Goal: Browse casually

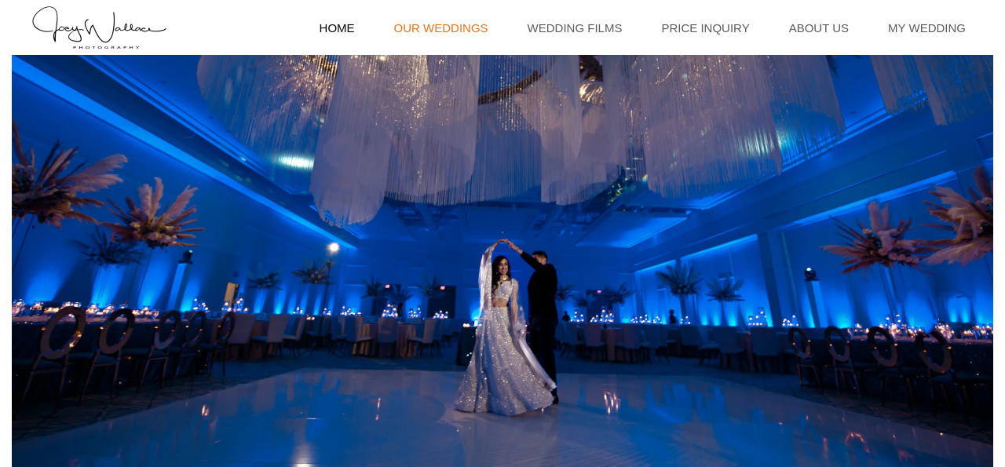
click at [496, 26] on link "Our Weddings" at bounding box center [441, 27] width 110 height 55
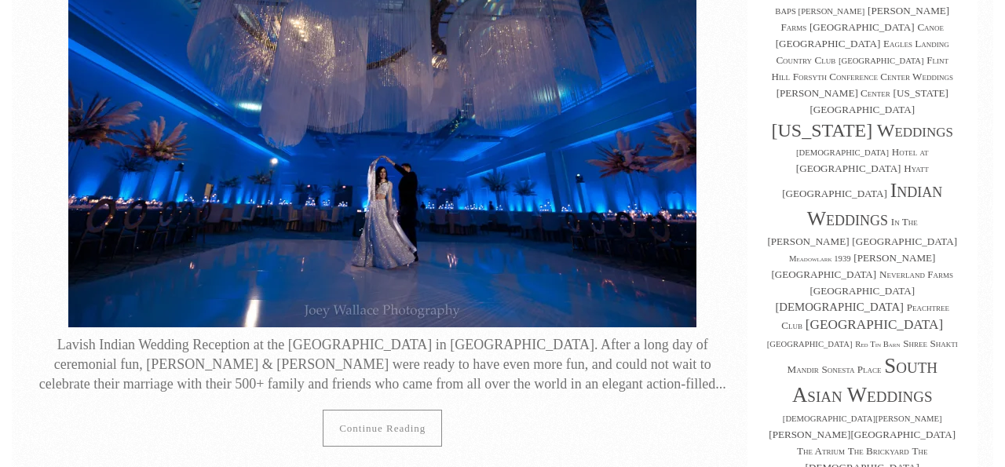
scroll to position [285, 0]
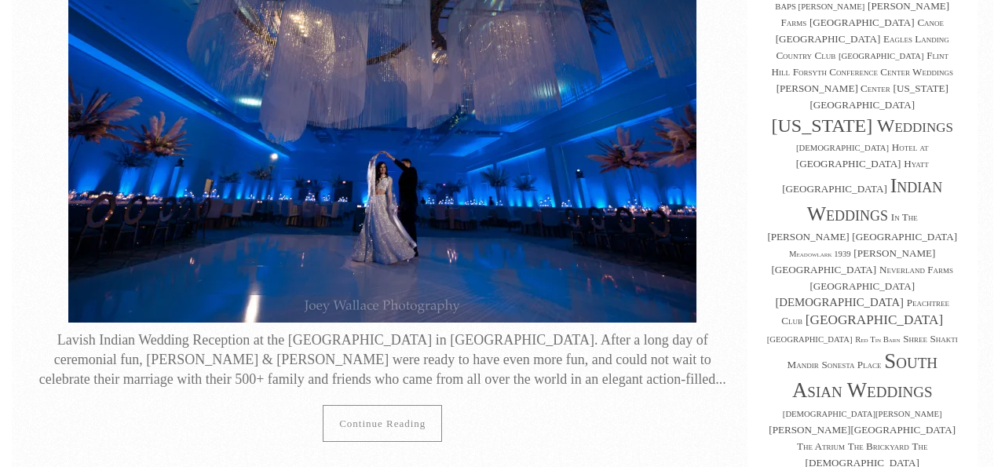
click at [368, 285] on img at bounding box center [382, 112] width 628 height 419
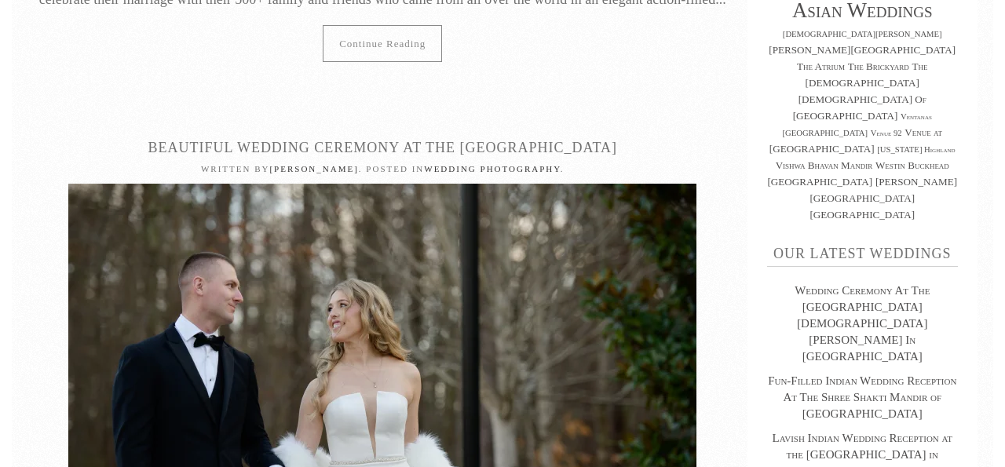
scroll to position [983, 0]
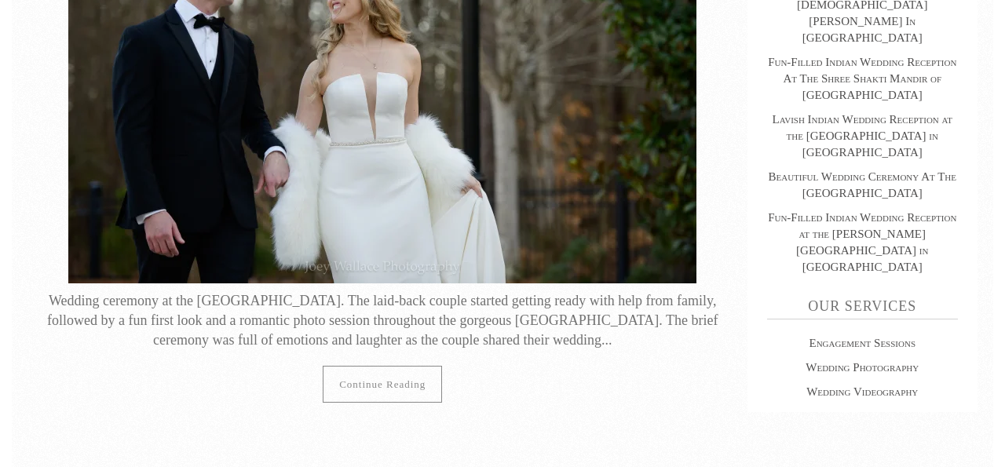
click at [374, 261] on img at bounding box center [382, 74] width 628 height 418
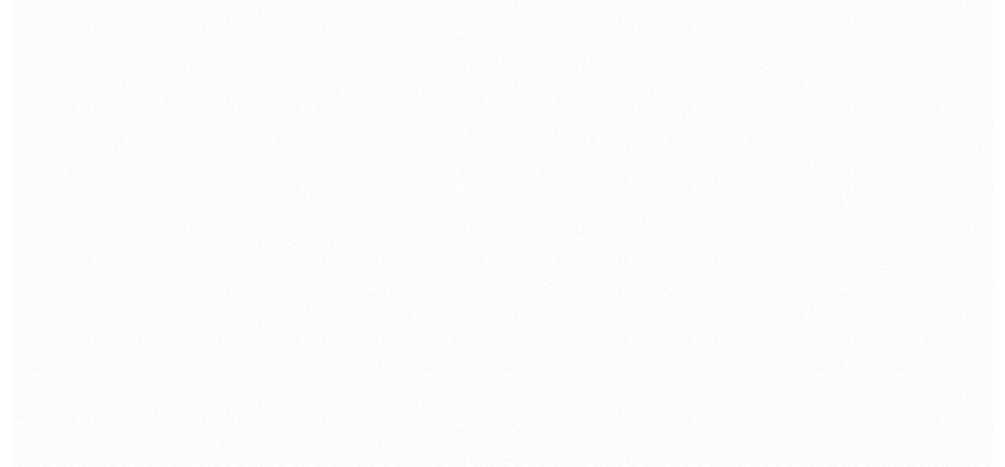
scroll to position [41517, 0]
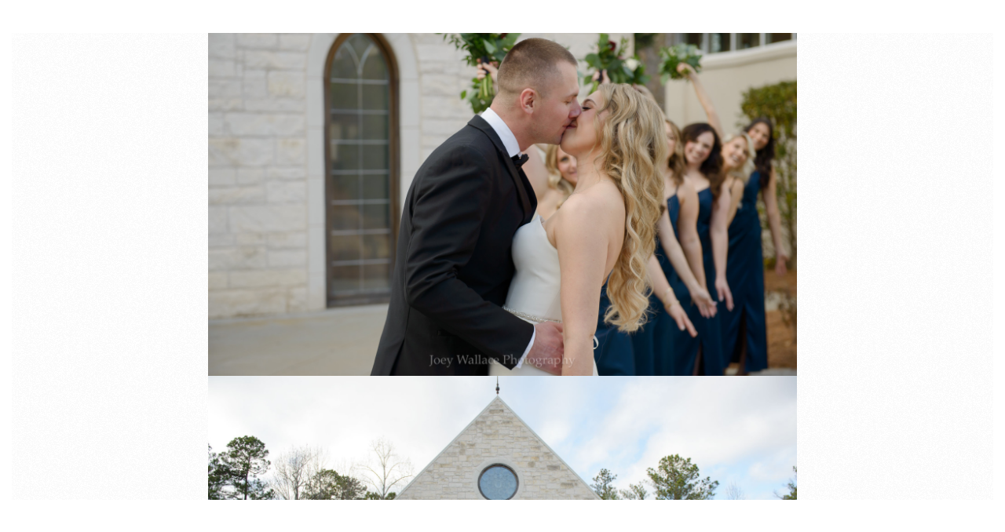
scroll to position [47780, 0]
